Goal: Find specific page/section: Find specific page/section

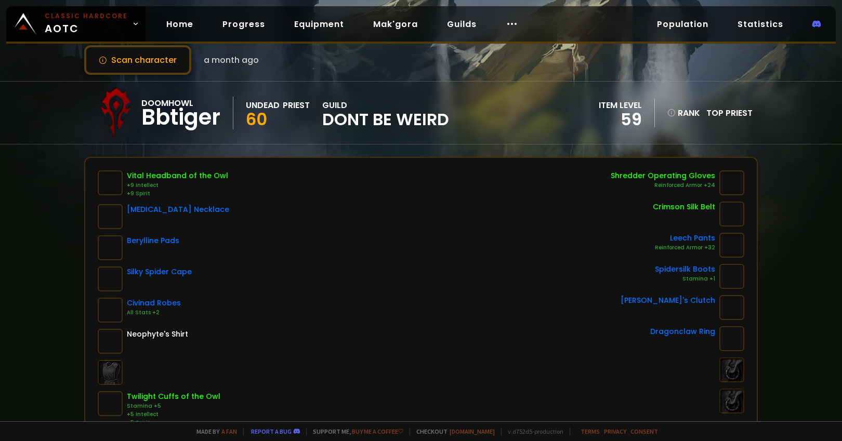
scroll to position [22, 0]
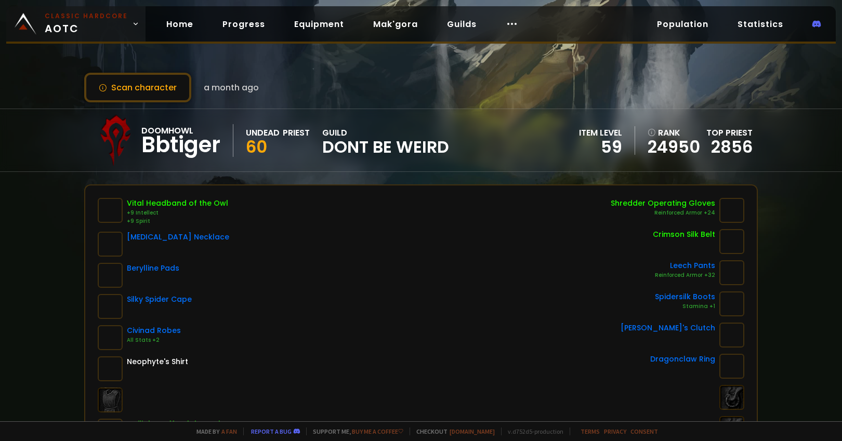
click at [87, 32] on span "Classic Hardcore AOTC" at bounding box center [86, 23] width 83 height 25
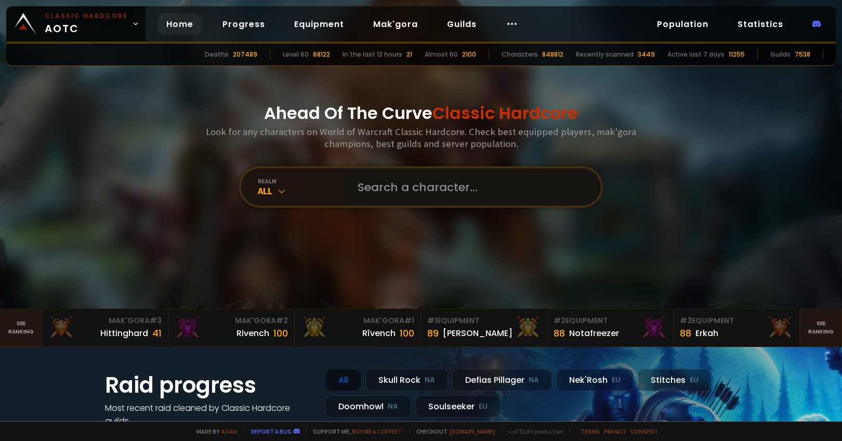
click at [379, 177] on input "text" at bounding box center [469, 186] width 237 height 37
type input "bbworm"
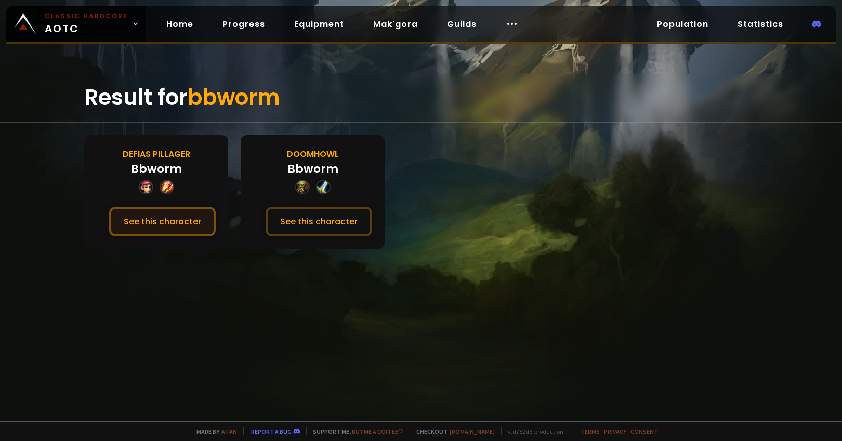
click at [202, 218] on button "See this character" at bounding box center [162, 222] width 107 height 30
